Goal: Information Seeking & Learning: Learn about a topic

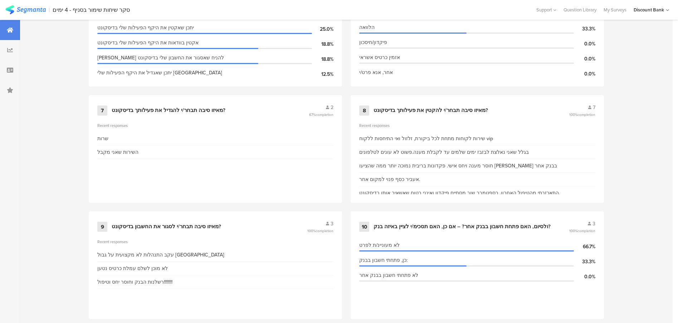
scroll to position [601, 0]
click at [469, 106] on div "מאיזו סיבה תבחר/י להקטין את פעילותך בדיסקונט?" at bounding box center [431, 109] width 115 height 7
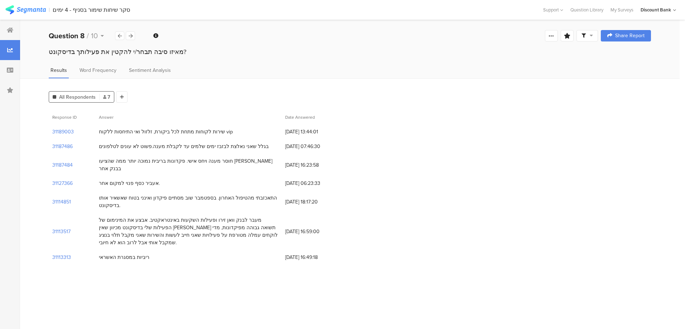
click at [8, 25] on div at bounding box center [10, 30] width 20 height 20
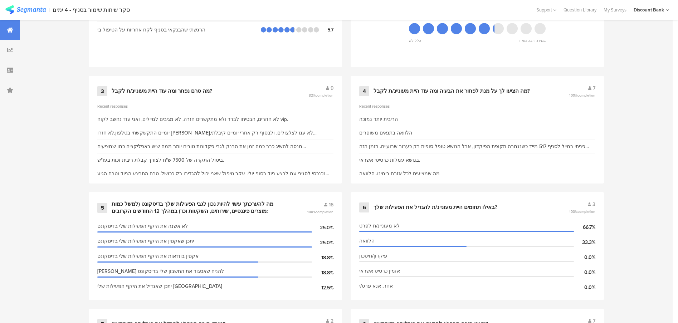
scroll to position [351, 0]
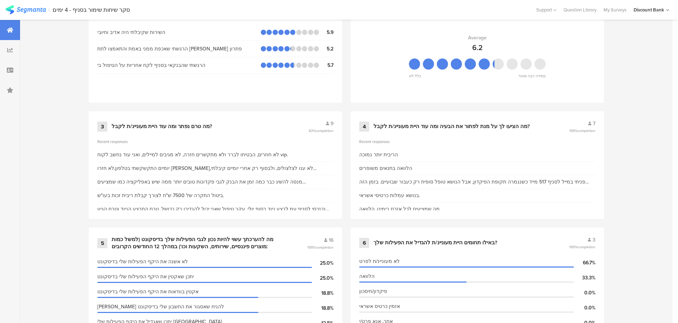
click at [405, 123] on div "מה הציעו לך על מנת לפתור את הבעיה ומה עוד היית מעוניינ/ת לקבל?" at bounding box center [452, 126] width 156 height 7
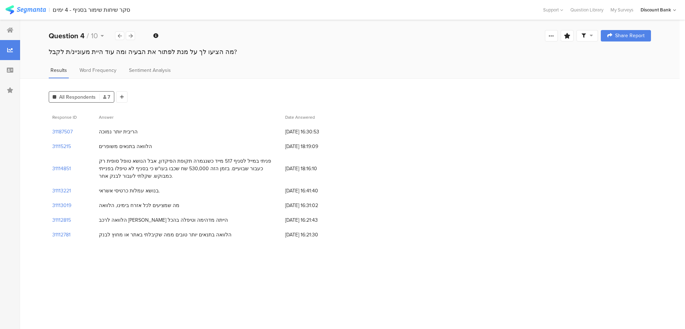
click at [10, 31] on icon at bounding box center [10, 30] width 6 height 6
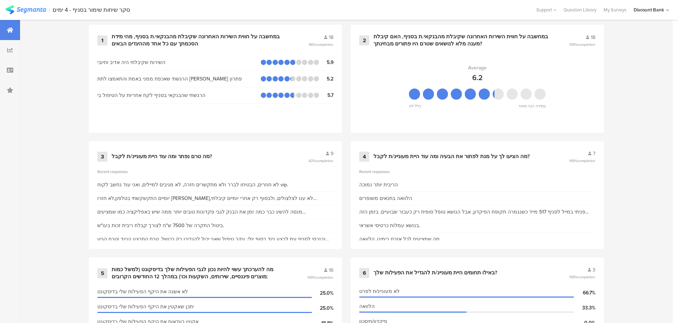
scroll to position [322, 0]
click at [180, 140] on div "3 מה טרם נפתר ומה עוד היית מעוניינ/ת לקבל? 9 82% completion Recent responses לא…" at bounding box center [215, 194] width 253 height 108
click at [182, 149] on div "3 מה טרם נפתר ומה עוד היית מעוניינ/ת לקבל? 9 82% completion" at bounding box center [215, 156] width 236 height 14
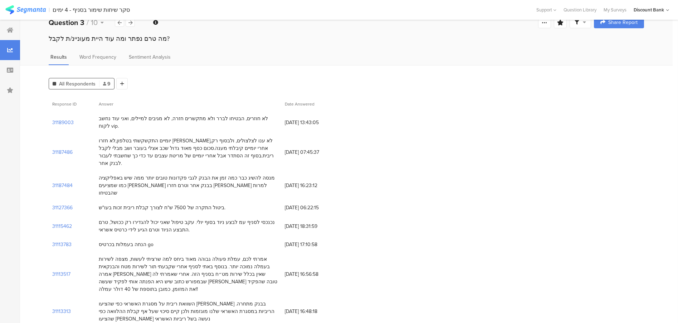
scroll to position [13, 0]
click at [8, 34] on div at bounding box center [10, 30] width 20 height 20
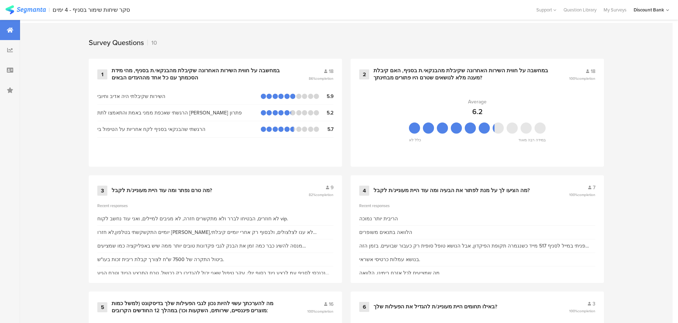
scroll to position [286, 0]
click at [164, 188] on div "מה טרם נפתר ומה עוד היית מעוניינ/ת לקבל?" at bounding box center [162, 191] width 101 height 7
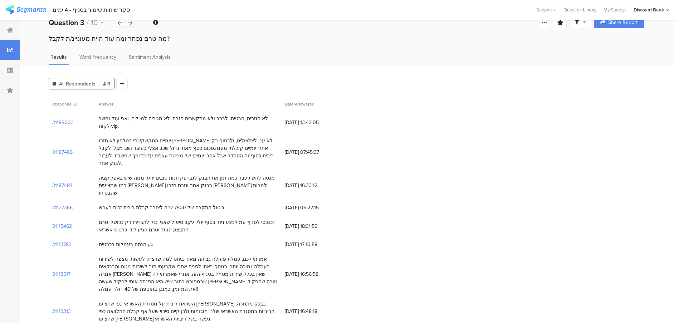
scroll to position [13, 0]
click at [5, 29] on div at bounding box center [10, 30] width 20 height 20
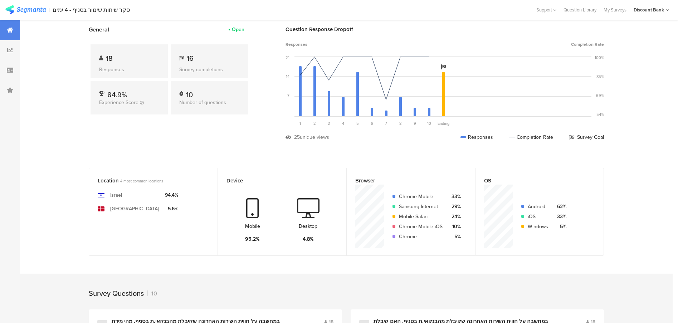
scroll to position [43, 0]
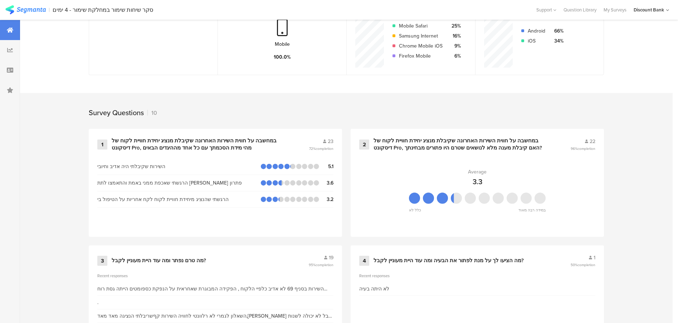
scroll to position [215, 0]
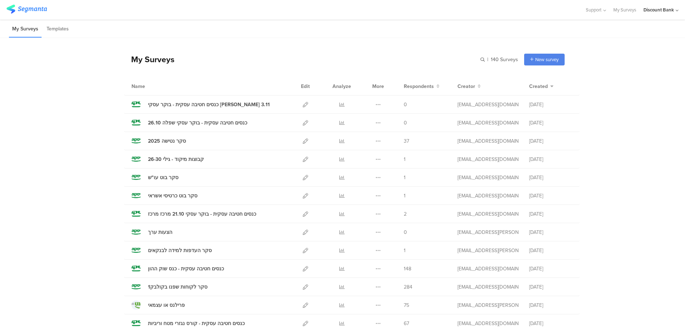
scroll to position [107, 0]
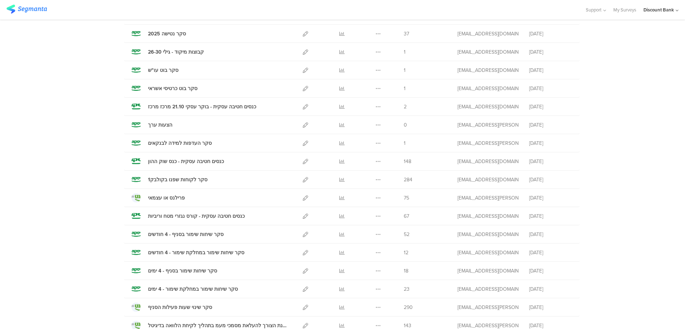
click at [340, 252] on icon at bounding box center [341, 252] width 5 height 5
click at [339, 233] on icon at bounding box center [341, 234] width 5 height 5
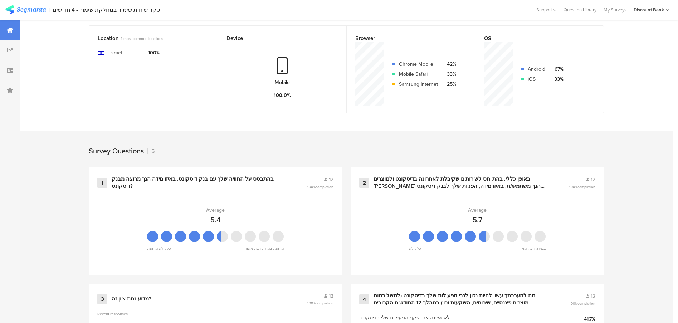
scroll to position [286, 0]
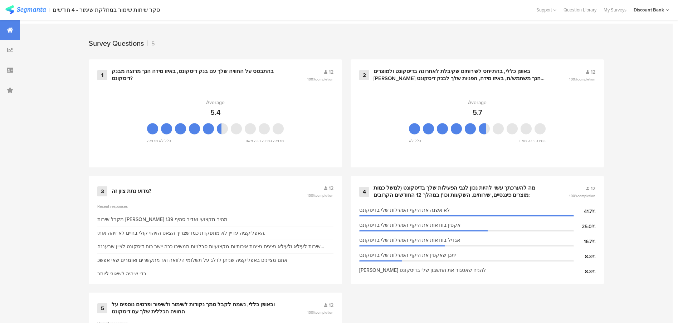
click at [227, 73] on div "בהתבסס על החוויה שלך עם בנק דיסקונט, באיזו מידה הנך מרוצה מבנק דיסקונט?" at bounding box center [201, 75] width 178 height 14
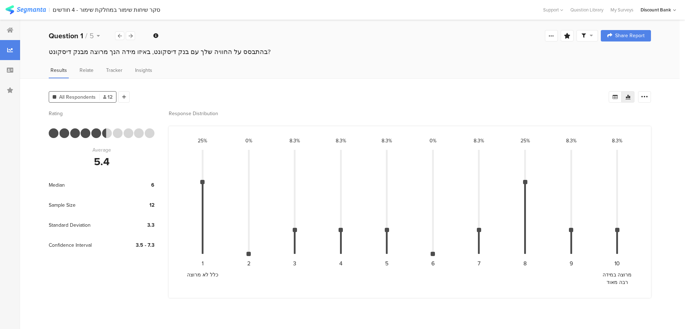
click at [10, 32] on icon at bounding box center [10, 30] width 6 height 6
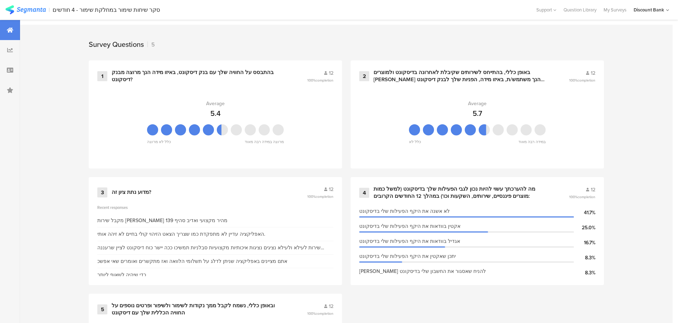
scroll to position [286, 0]
click at [416, 73] on div "באופן כללי, בהתייחס לשירותים שקיבלת לאחרונה בדיסקונט ולמוצרים [PERSON_NAME] הנך…" at bounding box center [463, 75] width 178 height 14
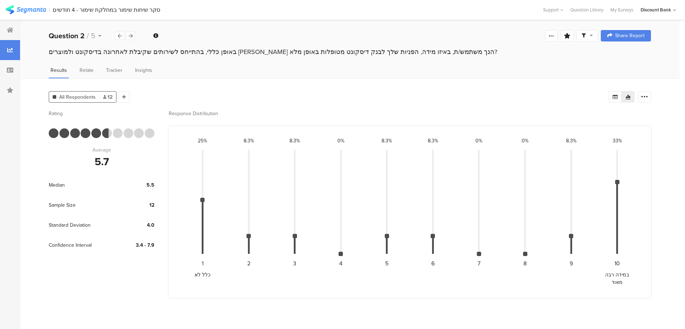
click at [10, 62] on div at bounding box center [10, 70] width 20 height 20
click at [11, 62] on div at bounding box center [10, 70] width 20 height 20
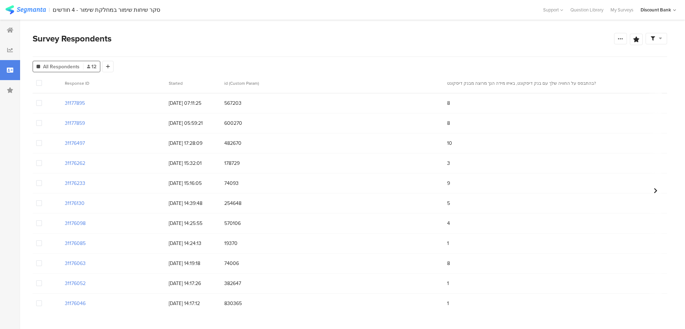
click at [244, 42] on div "Survey Respondents" at bounding box center [323, 38] width 581 height 13
click at [8, 30] on icon at bounding box center [10, 30] width 6 height 6
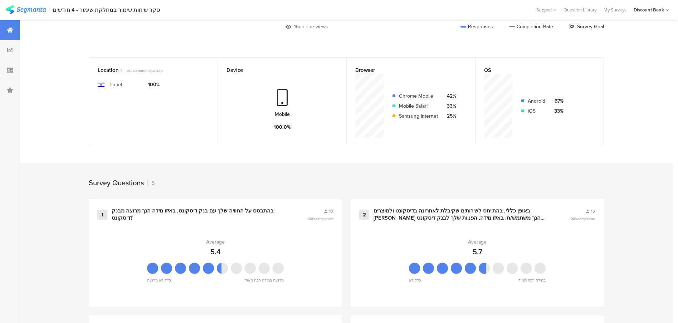
scroll to position [179, 0]
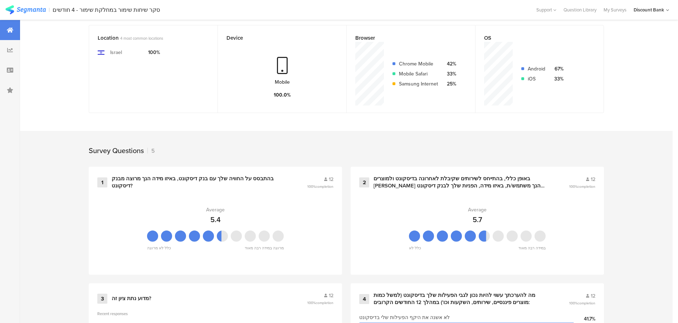
click at [223, 179] on div "בהתבסס על החוויה שלך עם בנק דיסקונט, באיזו מידה הנך מרוצה מבנק דיסקונט?" at bounding box center [201, 182] width 178 height 14
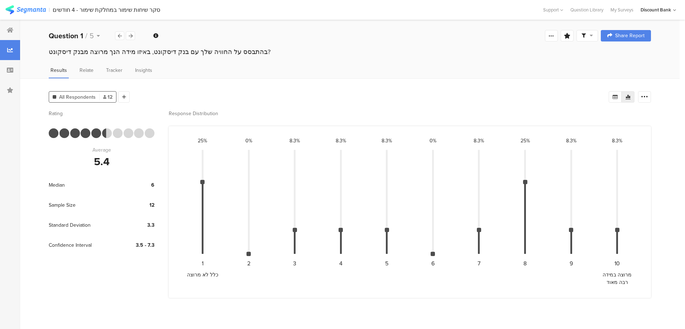
click at [127, 37] on div at bounding box center [130, 36] width 9 height 9
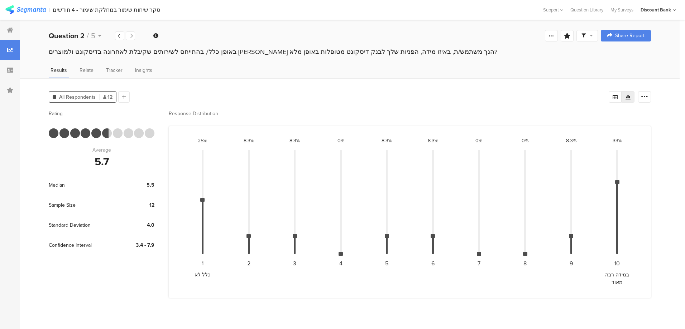
click at [131, 39] on div at bounding box center [130, 36] width 9 height 9
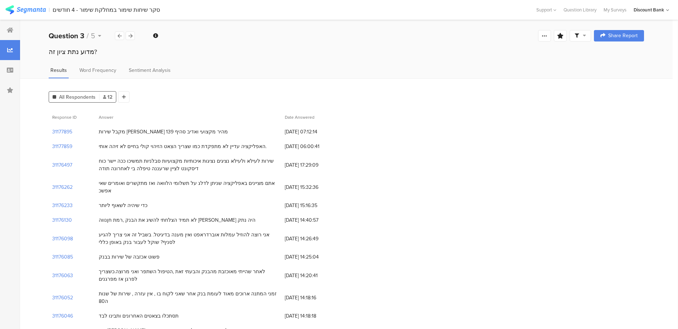
click at [132, 38] on icon at bounding box center [131, 36] width 4 height 5
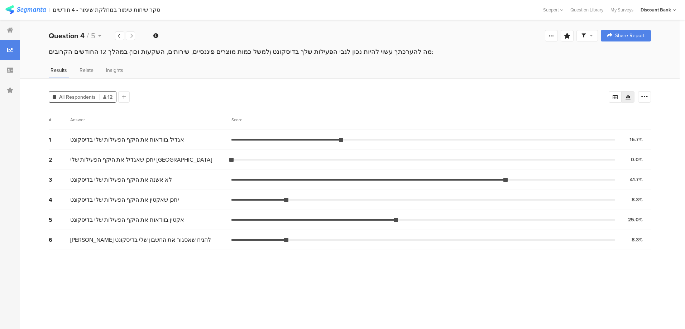
click at [10, 32] on icon at bounding box center [10, 30] width 6 height 6
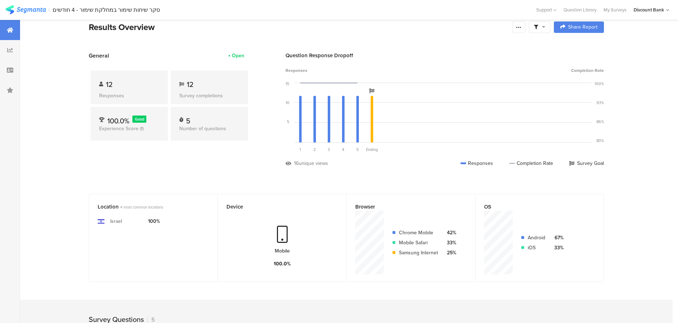
scroll to position [228, 0]
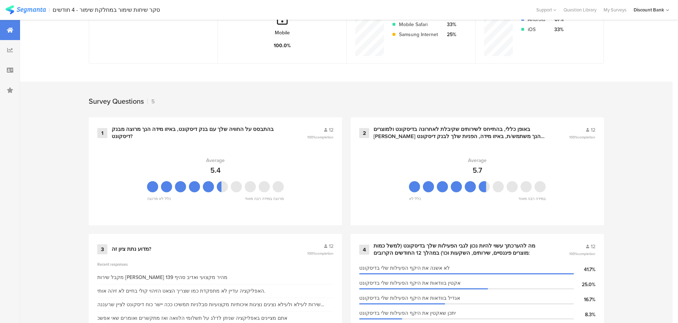
click at [11, 48] on icon at bounding box center [10, 50] width 6 height 6
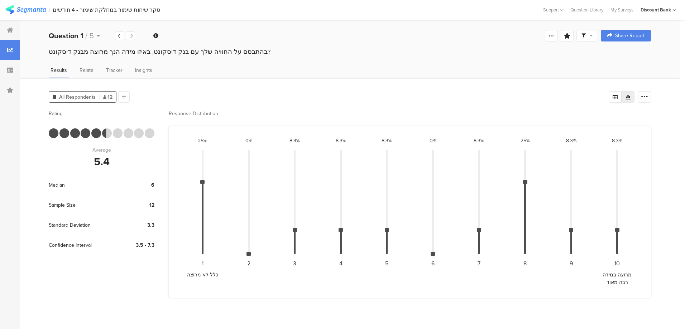
click at [129, 37] on icon at bounding box center [131, 36] width 4 height 5
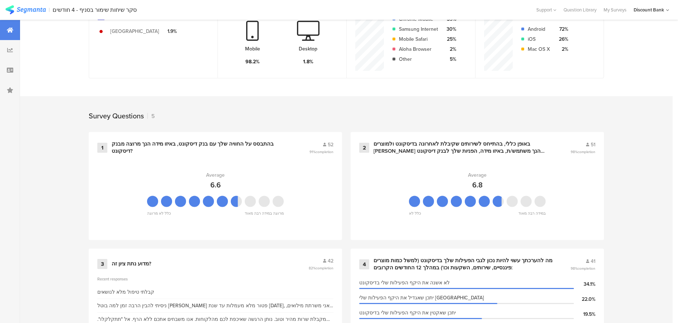
scroll to position [250, 0]
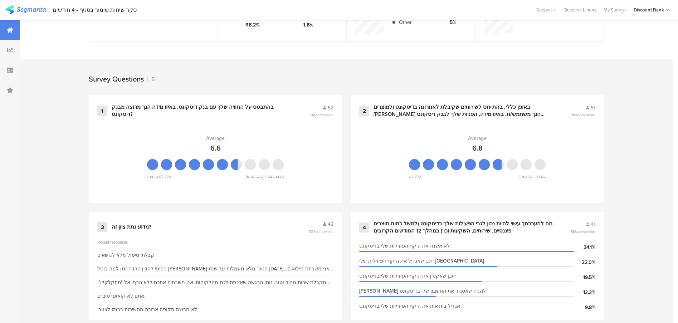
click at [211, 104] on div "1 בהתבסס על החוויה שלך עם בנק דיסקונט, באיזו מידה הנך מרוצה מבנק דיסקונט? 52 91…" at bounding box center [215, 111] width 236 height 14
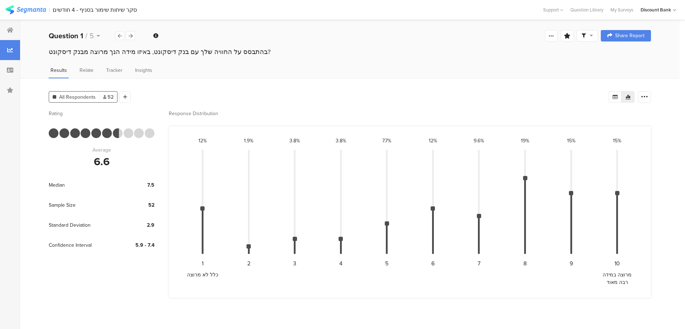
click at [10, 30] on icon at bounding box center [10, 30] width 6 height 6
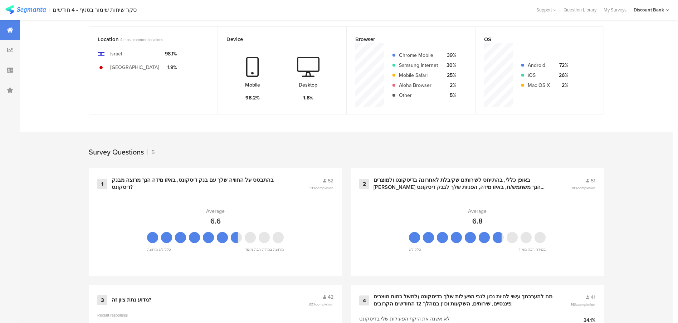
scroll to position [179, 0]
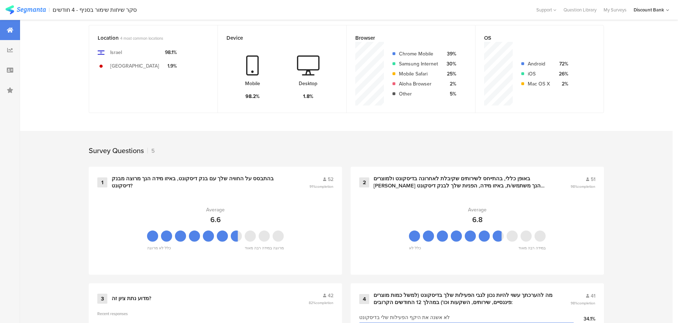
click at [447, 180] on div "באופן כללי, בהתייחס לשירותים שקיבלת לאחרונה בדיסקונט ולמוצרים [PERSON_NAME] הנך…" at bounding box center [464, 182] width 180 height 14
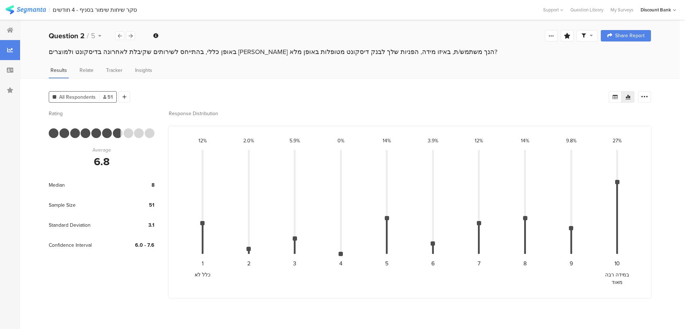
click at [118, 35] on icon at bounding box center [120, 36] width 4 height 5
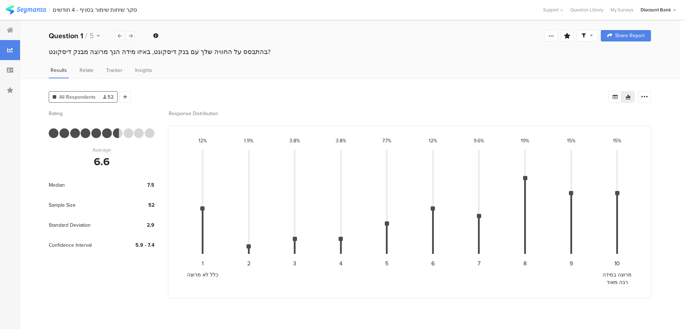
click at [129, 36] on icon at bounding box center [131, 36] width 4 height 5
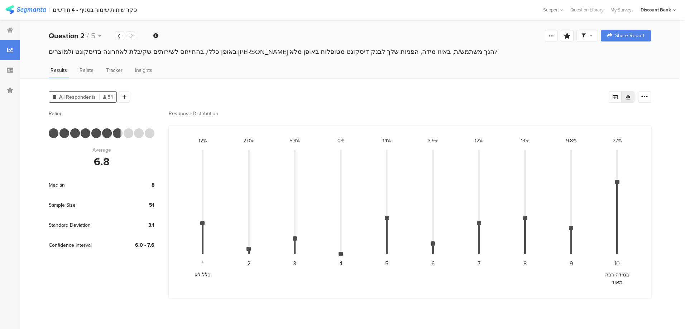
click at [130, 34] on icon at bounding box center [131, 36] width 4 height 5
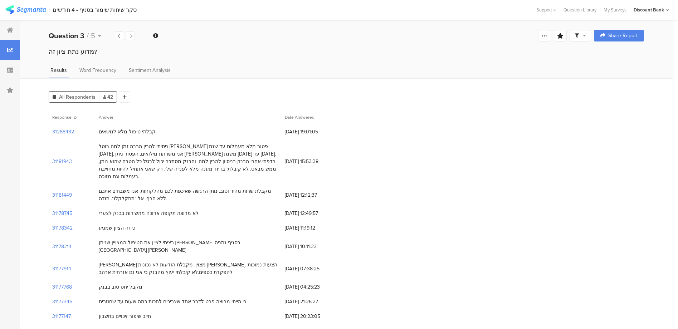
click at [129, 34] on icon at bounding box center [131, 36] width 4 height 5
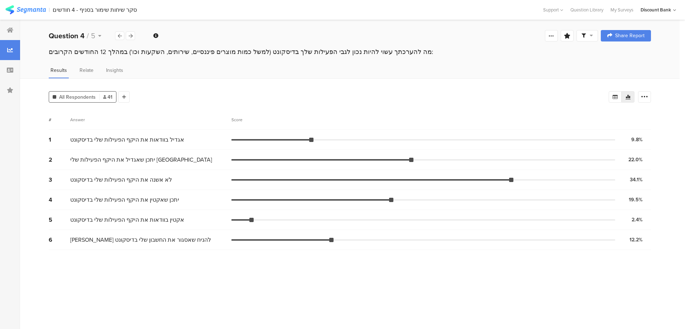
click at [12, 27] on div at bounding box center [10, 30] width 20 height 20
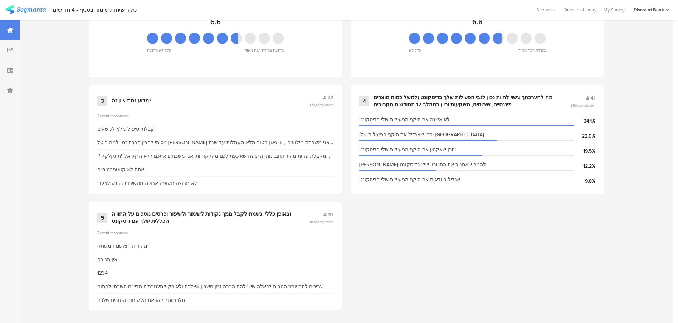
scroll to position [371, 0]
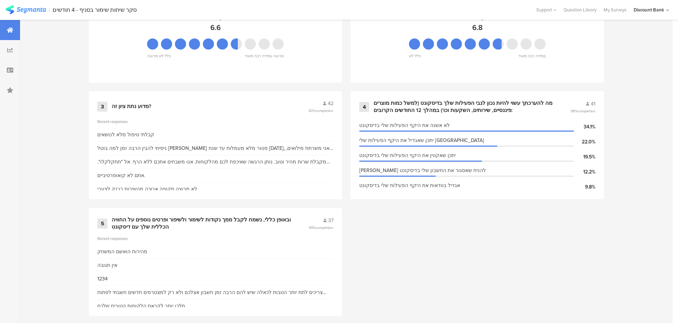
click at [414, 102] on div "מה להערכתך עשוי להיות נכון לגבי הפעילות שלך בדיסקונט (למשל כמות מוצרים פיננסיים…" at bounding box center [464, 107] width 180 height 14
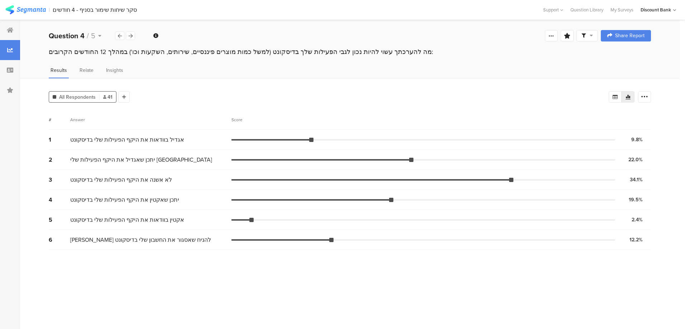
click at [12, 29] on icon at bounding box center [10, 30] width 6 height 6
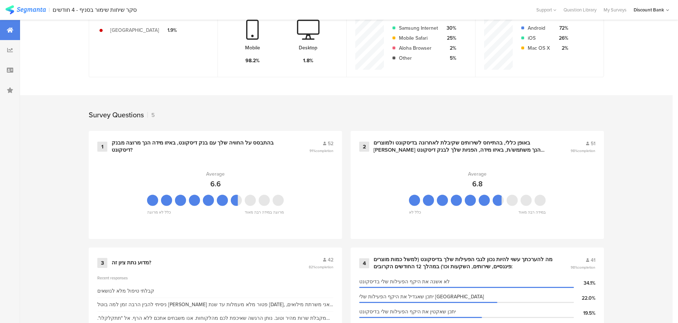
scroll to position [371, 0]
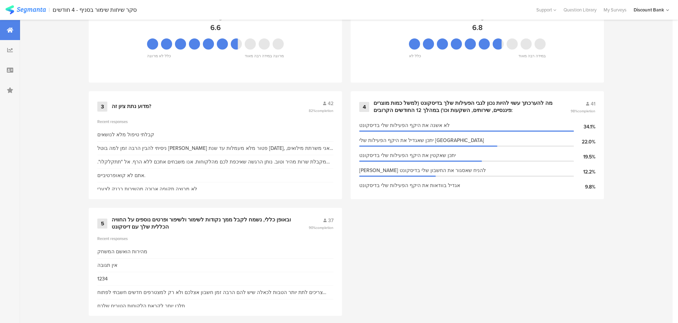
click at [507, 106] on div "מה להערכתך עשוי להיות נכון לגבי הפעילות שלך בדיסקונט (למשל כמות מוצרים פיננסיים…" at bounding box center [464, 107] width 180 height 14
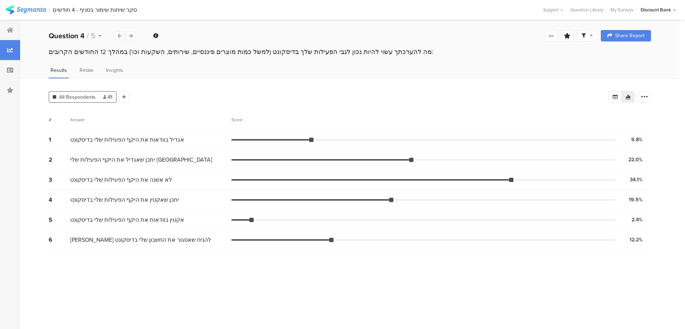
click at [13, 32] on div at bounding box center [10, 30] width 20 height 20
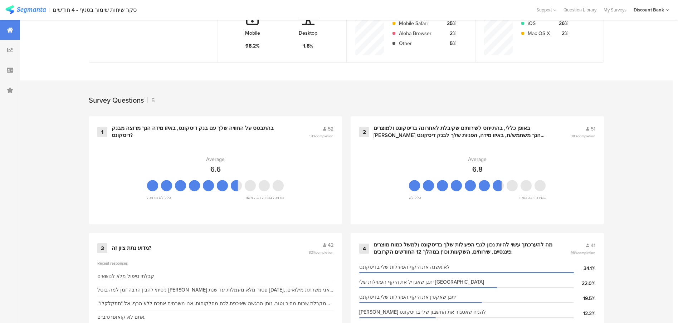
scroll to position [228, 0]
click at [153, 130] on div "בהתבסס על החוויה שלך עם בנק דיסקונט, באיזו מידה הנך מרוצה מבנק דיסקונט?" at bounding box center [202, 133] width 180 height 14
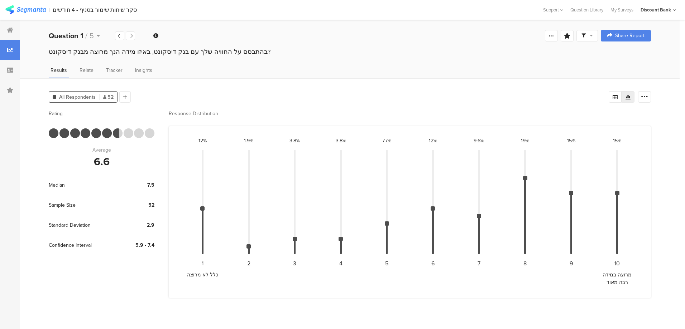
click at [131, 36] on icon at bounding box center [131, 36] width 4 height 5
